Goal: Task Accomplishment & Management: Use online tool/utility

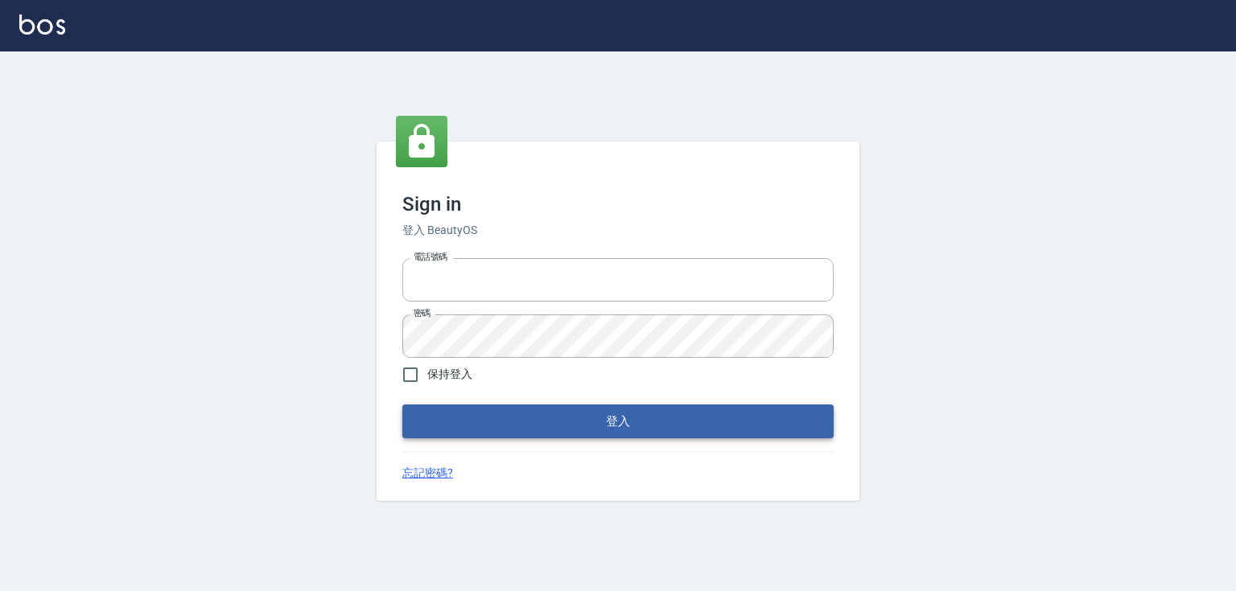
type input "0979268866"
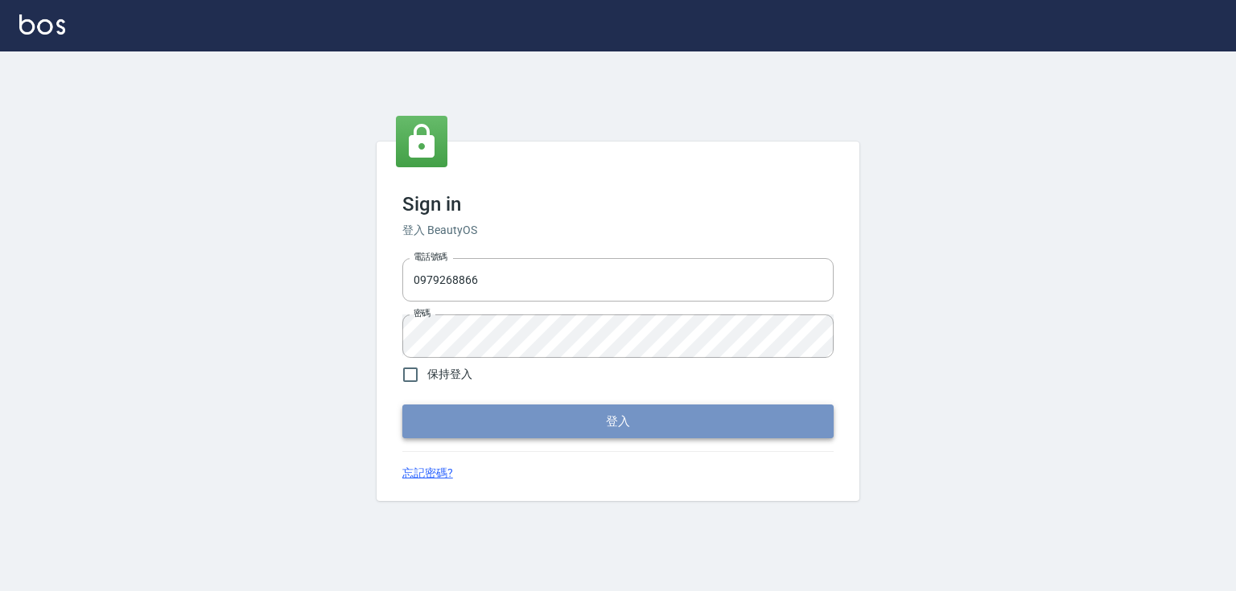
click at [593, 434] on button "登入" at bounding box center [617, 422] width 431 height 34
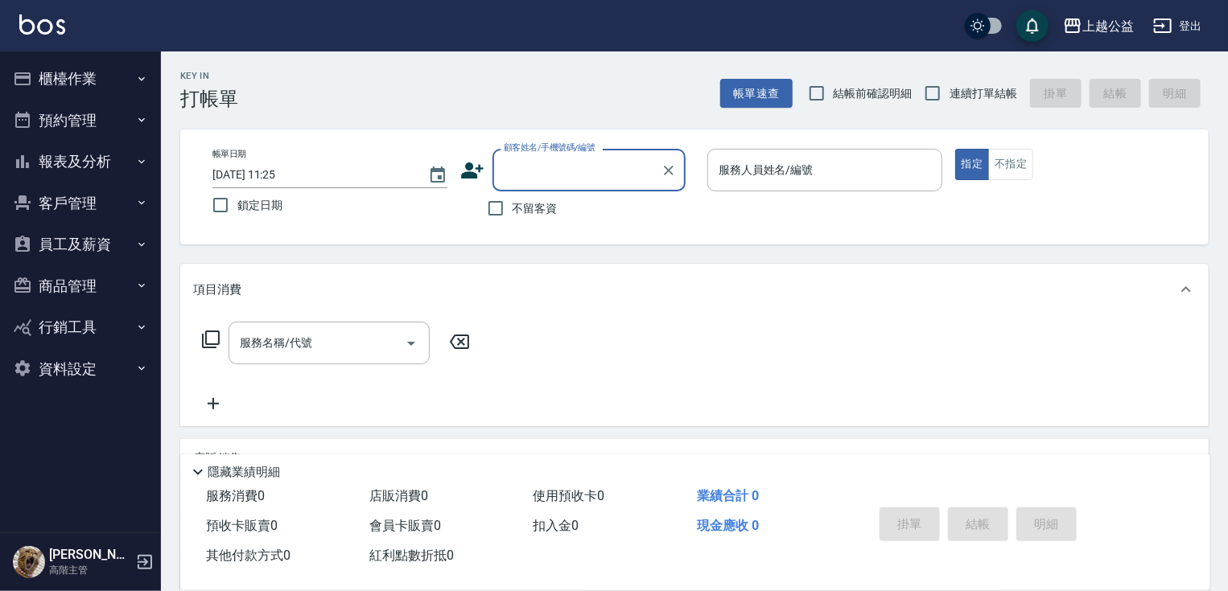
click at [146, 60] on button "櫃檯作業" at bounding box center [80, 79] width 148 height 42
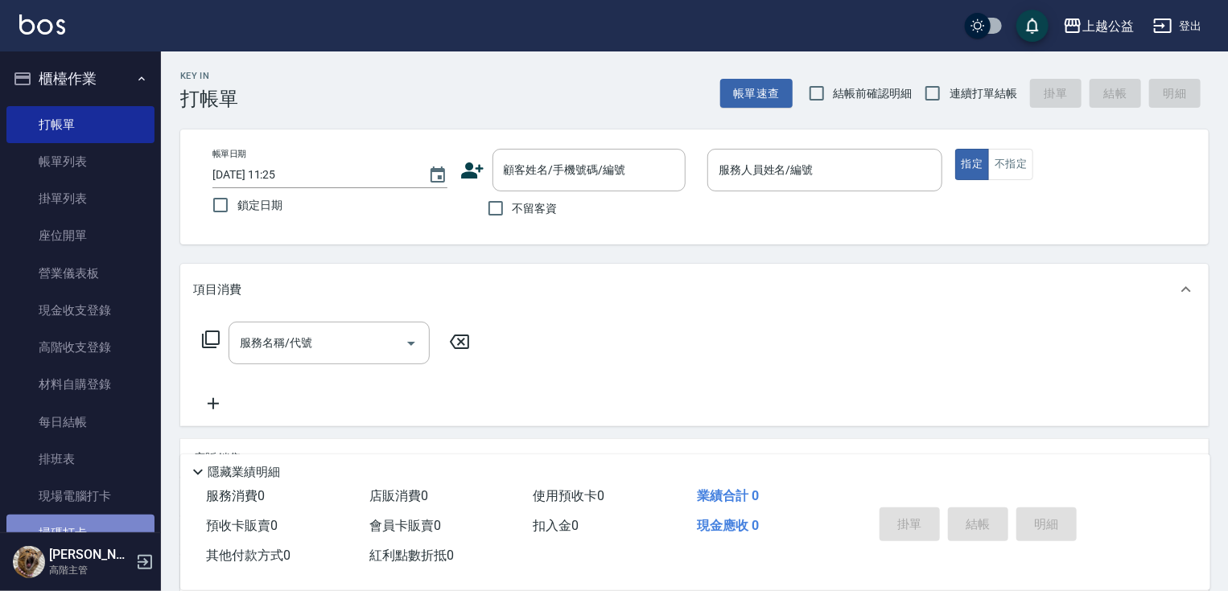
click at [124, 522] on link "掃碼打卡" at bounding box center [80, 533] width 148 height 37
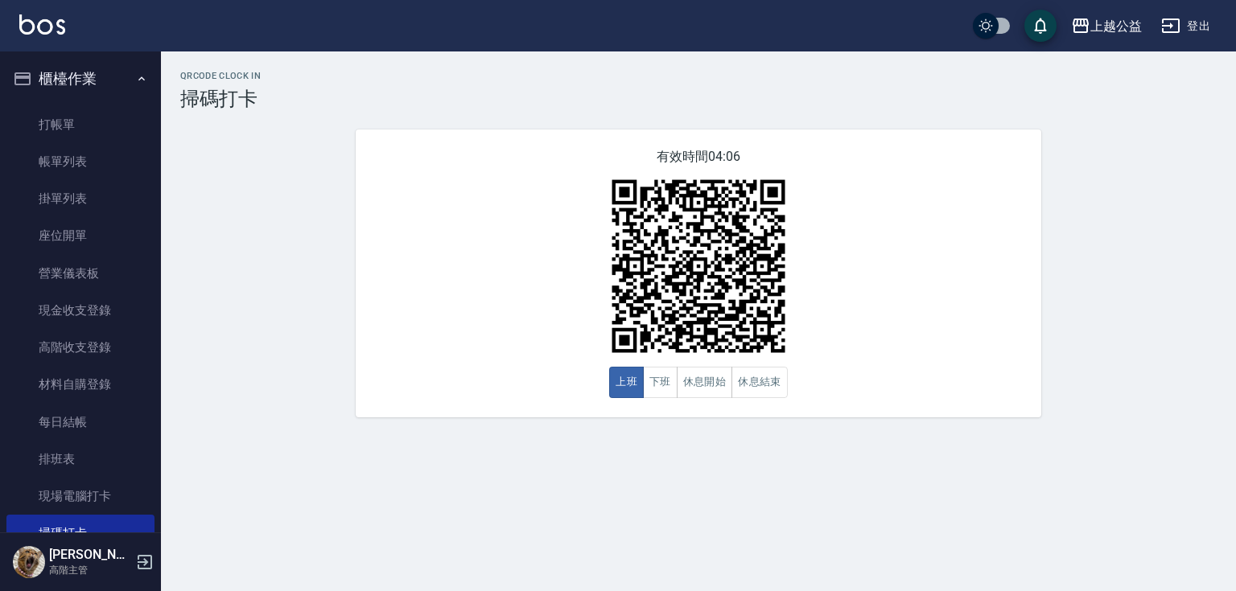
click at [6, 515] on link "掃碼打卡" at bounding box center [80, 533] width 148 height 37
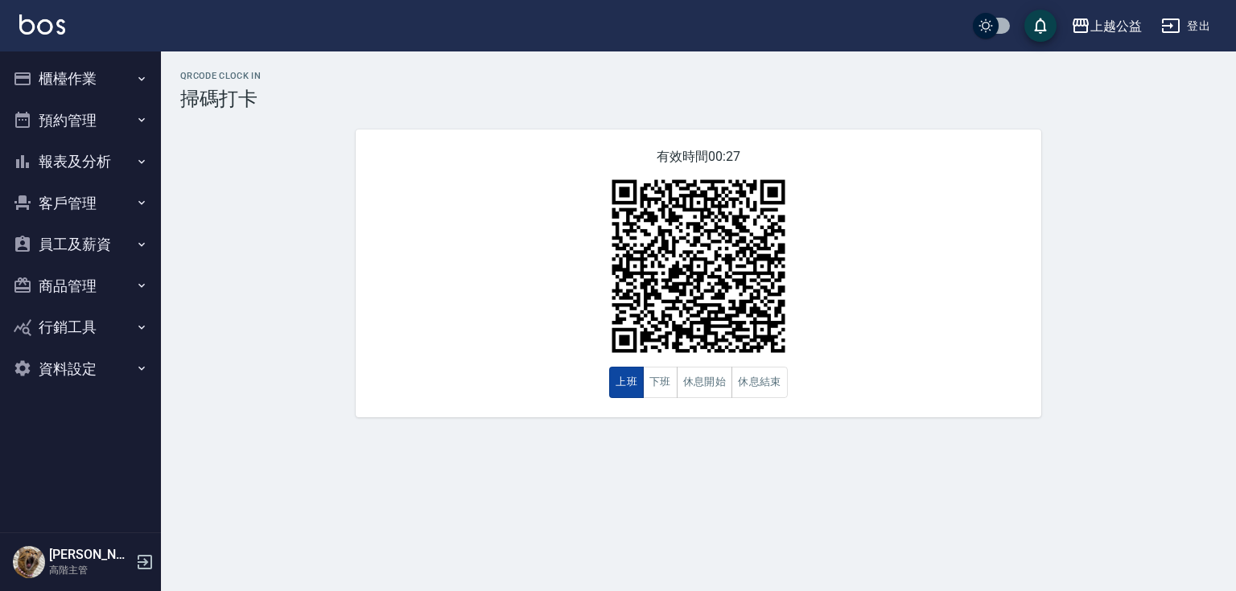
click at [618, 393] on button "上班" at bounding box center [626, 382] width 35 height 31
